Goal: Find specific page/section: Find specific page/section

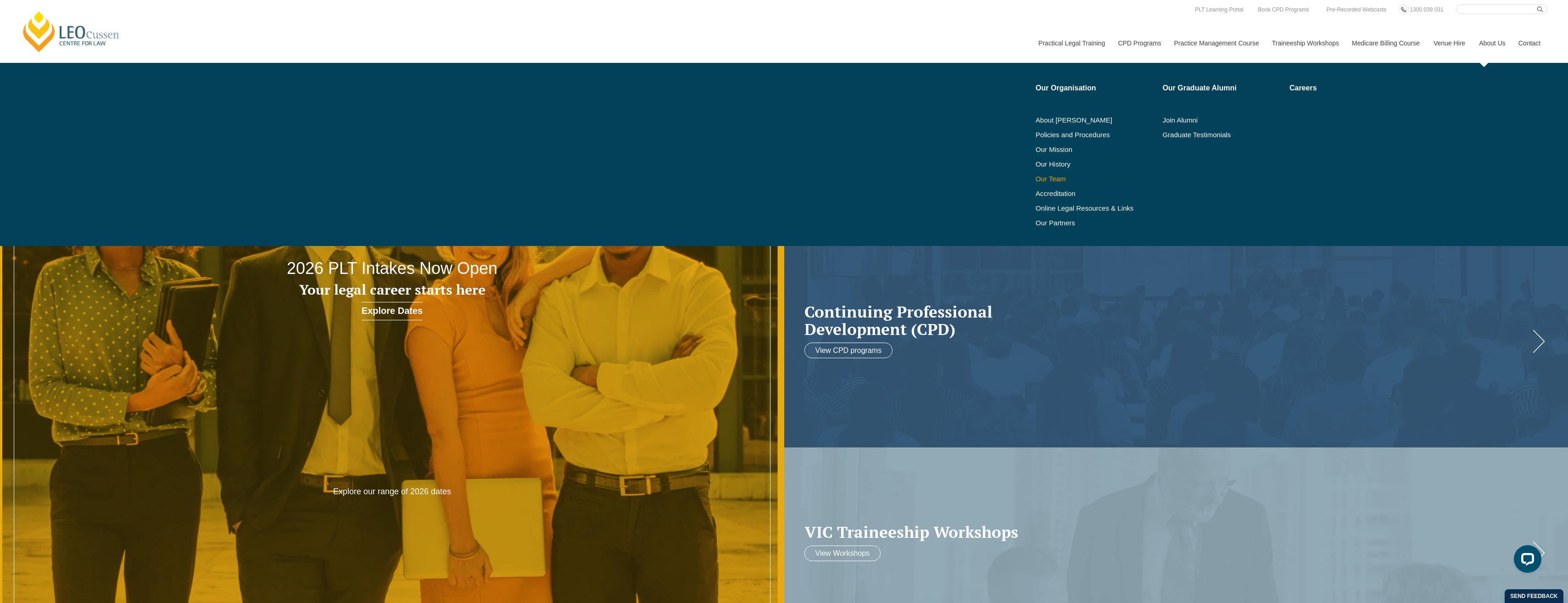
click at [1035, 176] on div "Our Organisation About Leo Cussen Policies and Procedures Our Mission Our Histo…" at bounding box center [1289, 154] width 516 height 183
click at [1040, 178] on link "Our Team" at bounding box center [1096, 179] width 121 height 7
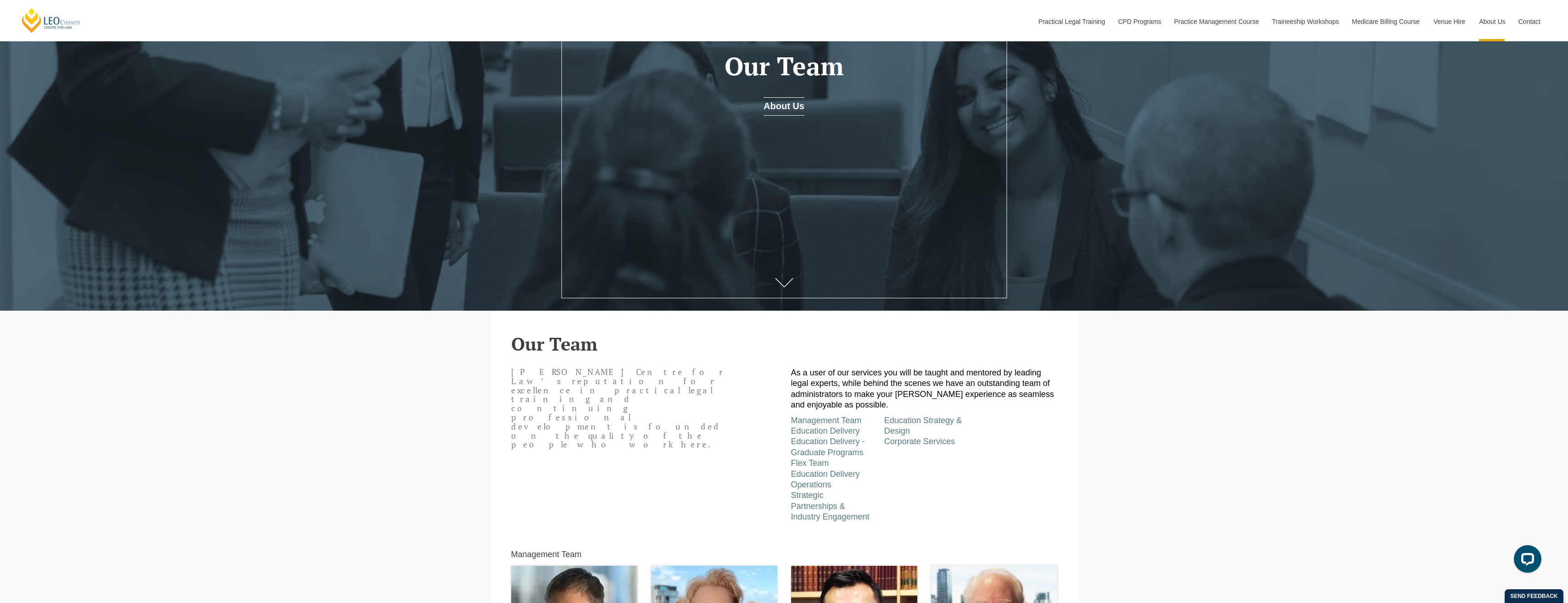
click at [204, 288] on div at bounding box center [784, 152] width 1568 height 470
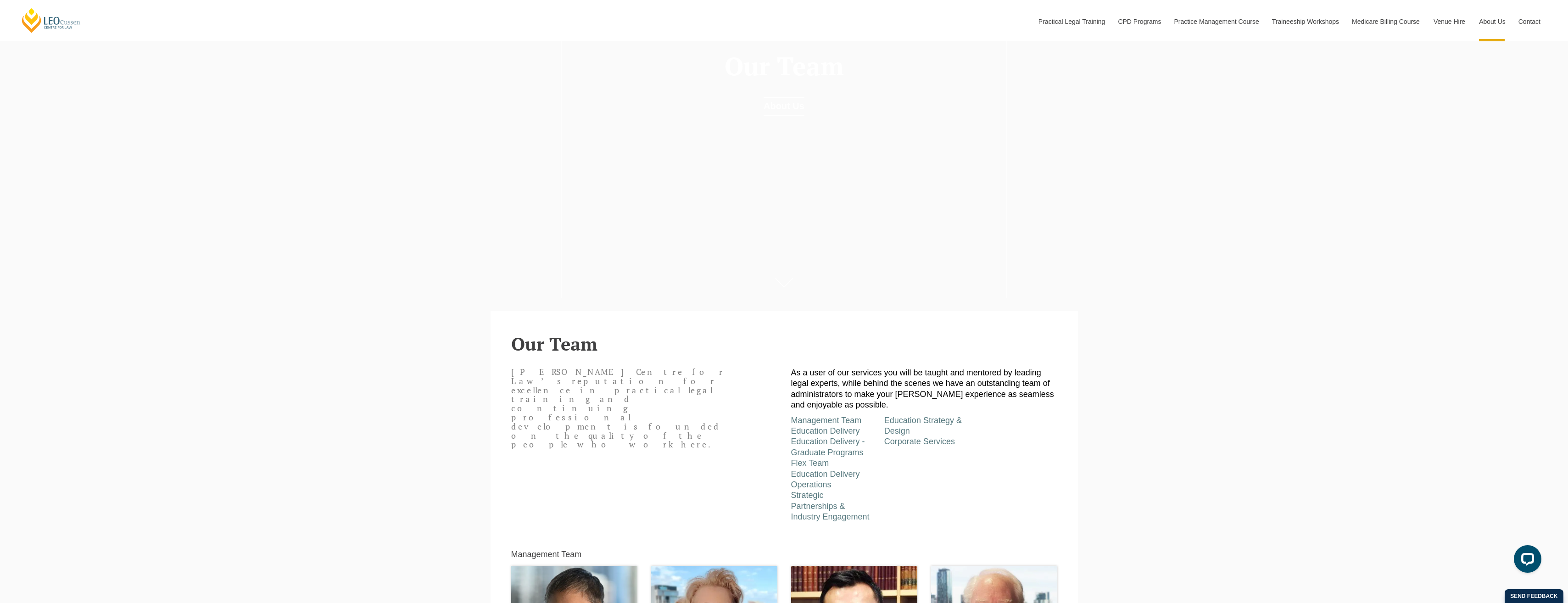
scroll to position [5169, 0]
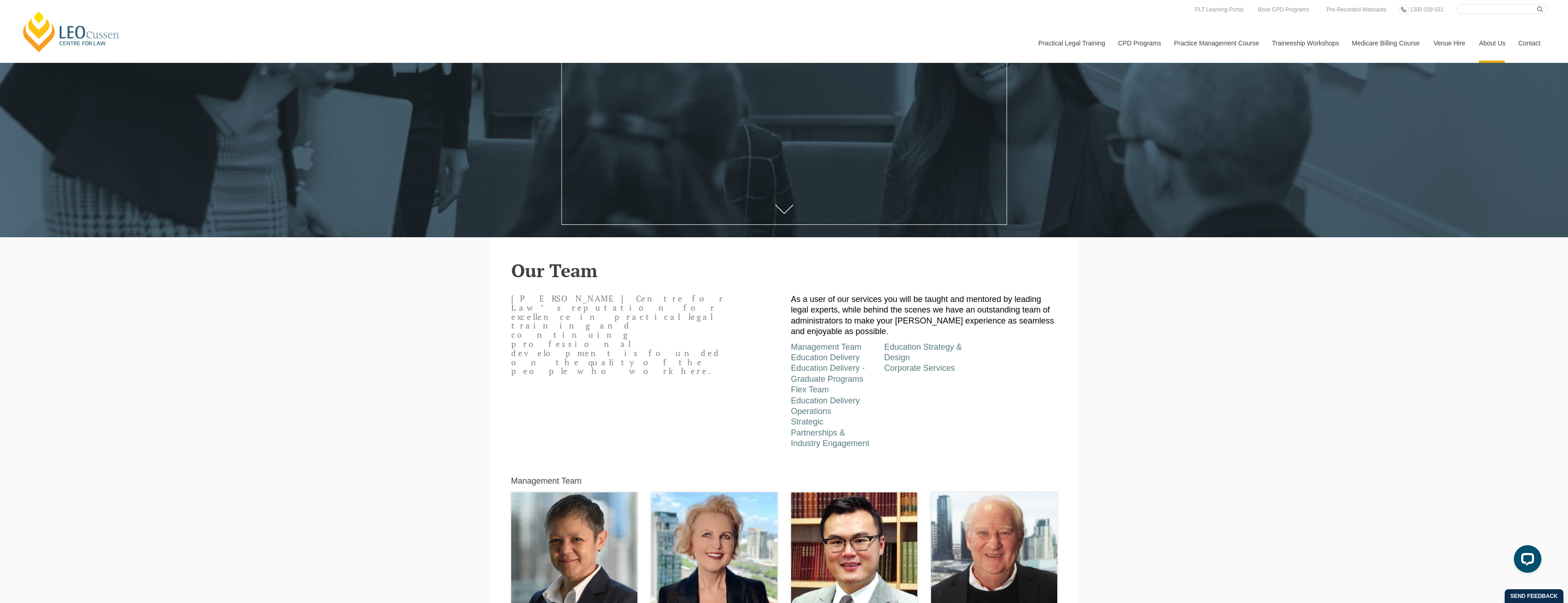
click at [553, 399] on div "[PERSON_NAME] Centre for Law’s reputation for excellence in practical legal tra…" at bounding box center [785, 369] width 560 height 159
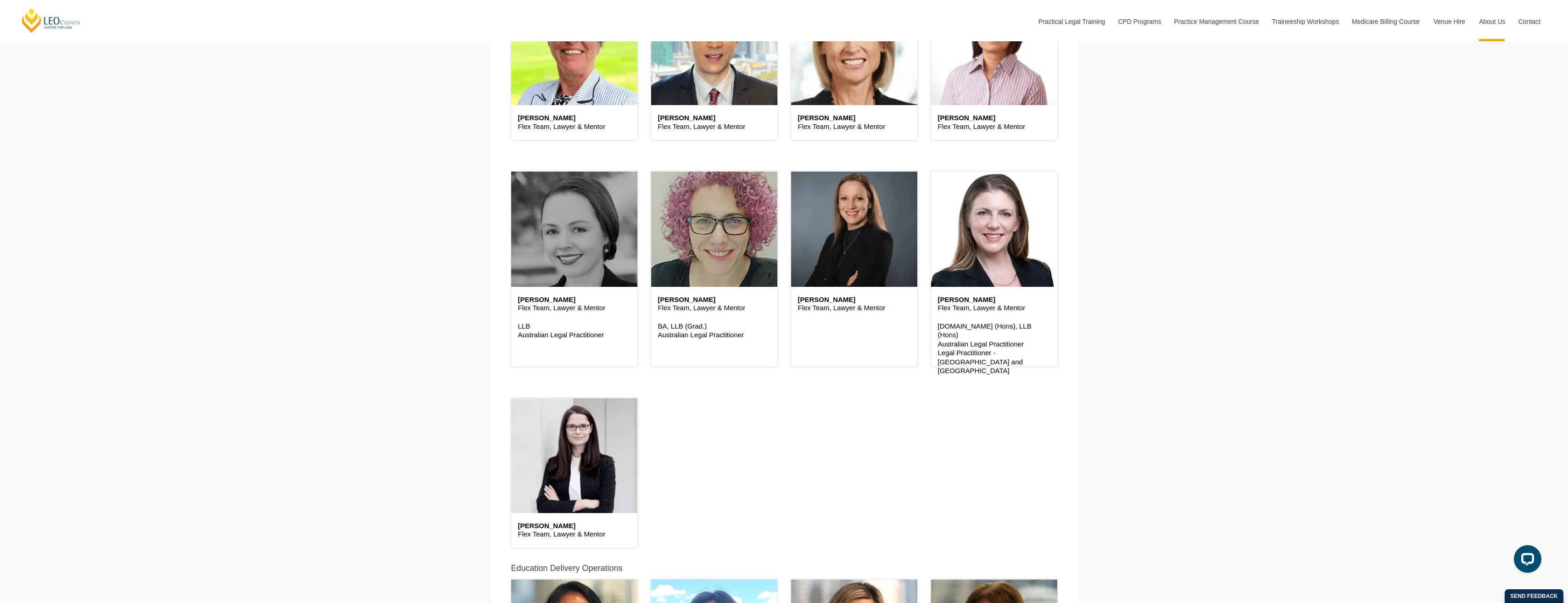
scroll to position [4028, 0]
